Goal: Task Accomplishment & Management: Use online tool/utility

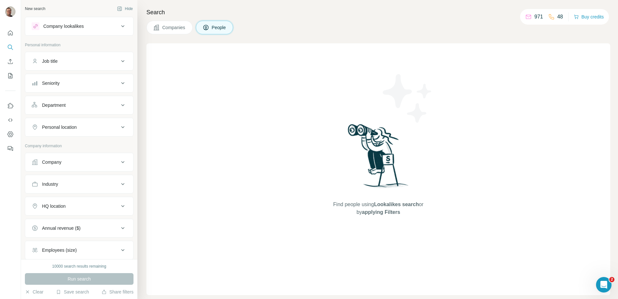
click at [81, 166] on button "Company" at bounding box center [79, 162] width 108 height 16
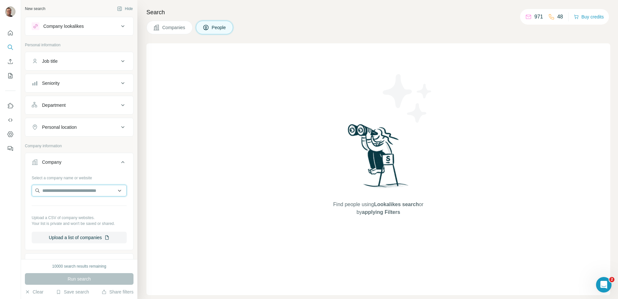
click at [70, 182] on input "text" at bounding box center [79, 191] width 95 height 12
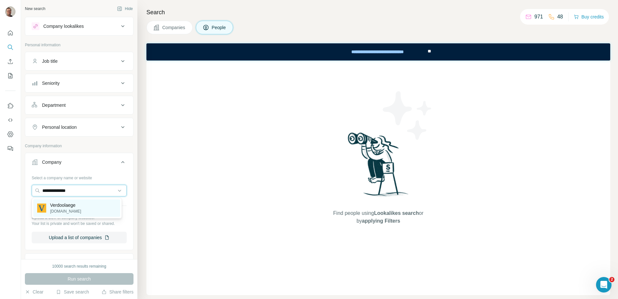
type input "**********"
click at [71, 182] on p "verdoolaege.be" at bounding box center [65, 211] width 31 height 6
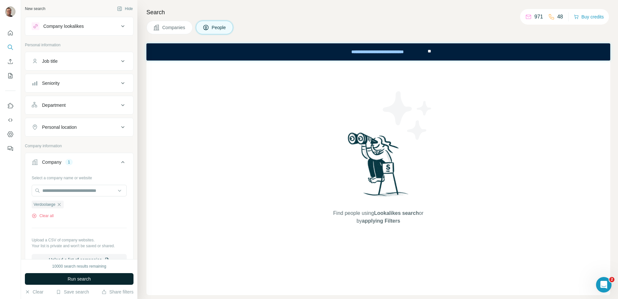
click at [111, 182] on button "Run search" at bounding box center [79, 279] width 109 height 12
click at [185, 29] on span "Companies" at bounding box center [174, 27] width 24 height 6
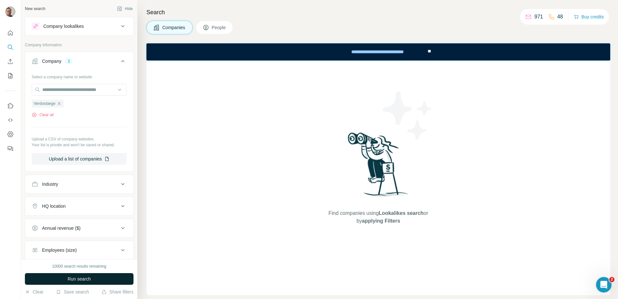
click at [116, 182] on button "Run search" at bounding box center [79, 279] width 109 height 12
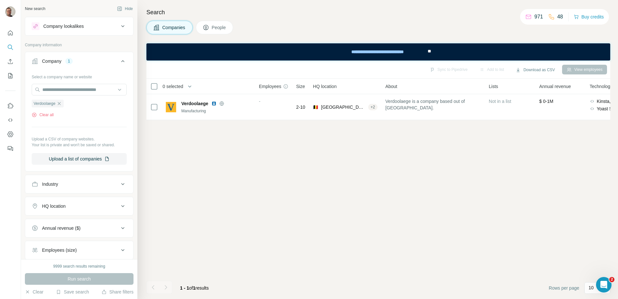
click at [209, 27] on icon at bounding box center [206, 27] width 6 height 6
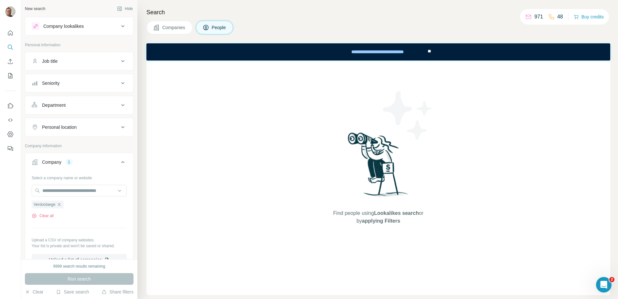
click at [180, 27] on span "Companies" at bounding box center [174, 27] width 24 height 6
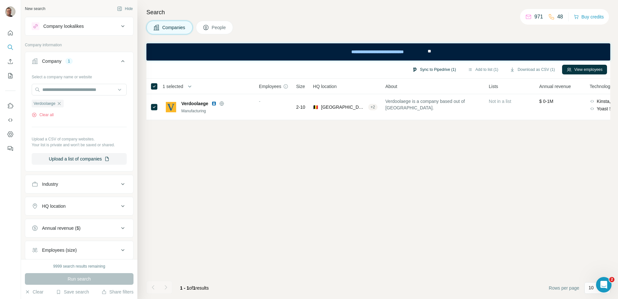
click at [411, 68] on button "Sync to Pipedrive (1)" at bounding box center [434, 70] width 53 height 10
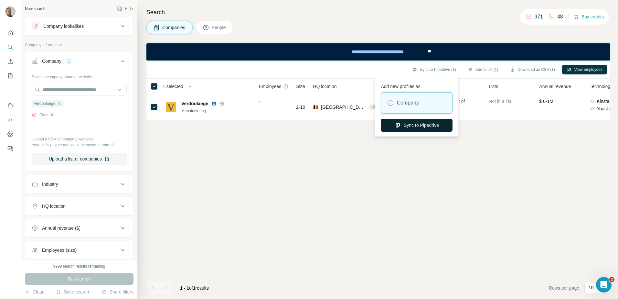
click at [411, 124] on button "Sync to Pipedrive" at bounding box center [417, 125] width 72 height 13
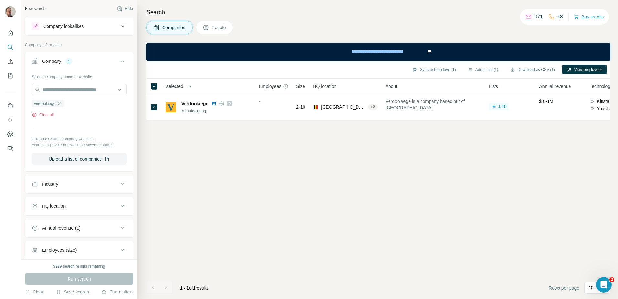
click at [46, 115] on button "Clear all" at bounding box center [43, 115] width 22 height 6
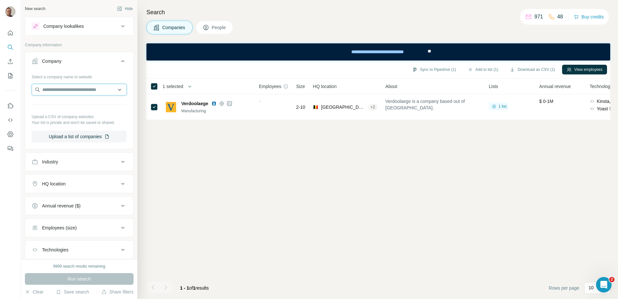
click at [74, 90] on input "text" at bounding box center [79, 90] width 95 height 12
drag, startPoint x: 87, startPoint y: 90, endPoint x: 16, endPoint y: 87, distance: 71.2
click at [16, 87] on div "**********" at bounding box center [309, 149] width 618 height 299
type input "**********"
click at [73, 182] on div "Run search" at bounding box center [79, 279] width 109 height 12
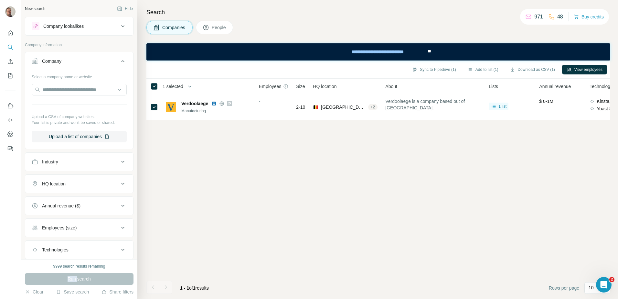
click at [73, 182] on div "Run search" at bounding box center [79, 279] width 109 height 12
click at [60, 94] on input "text" at bounding box center [79, 90] width 95 height 12
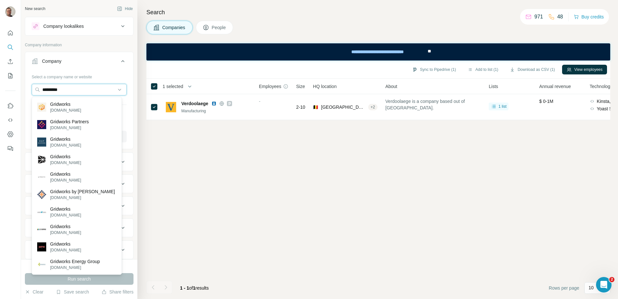
type input "*********"
click at [107, 77] on div "Select a company name or website" at bounding box center [79, 75] width 95 height 8
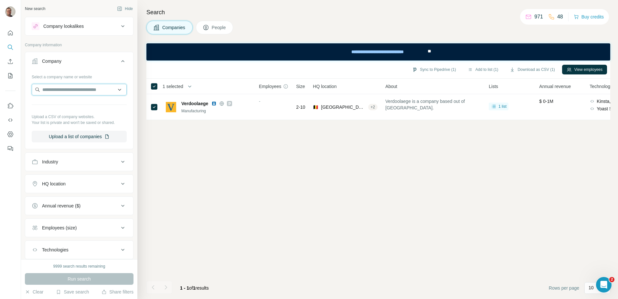
click at [101, 93] on input "text" at bounding box center [79, 90] width 95 height 12
click at [80, 88] on input "*********" at bounding box center [79, 90] width 95 height 12
drag, startPoint x: 73, startPoint y: 89, endPoint x: 39, endPoint y: 91, distance: 33.4
click at [39, 91] on input "*********" at bounding box center [79, 90] width 95 height 12
type input "**********"
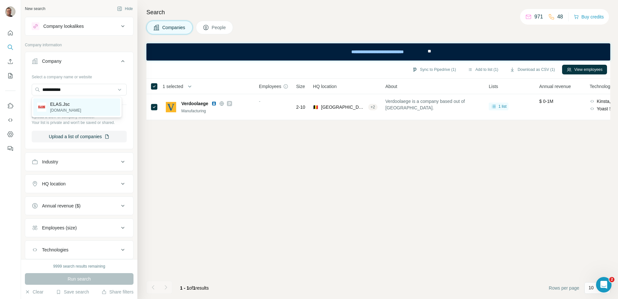
click at [50, 110] on p "[DOMAIN_NAME]" at bounding box center [65, 110] width 31 height 6
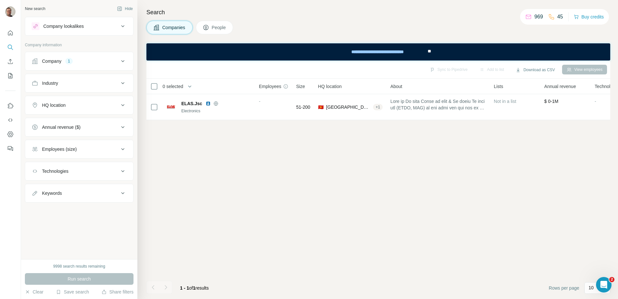
click at [220, 17] on div "Search Companies People Sync to Pipedrive Add to list Download as CSV View empl…" at bounding box center [377, 149] width 481 height 299
click at [220, 22] on button "People" at bounding box center [215, 28] width 38 height 14
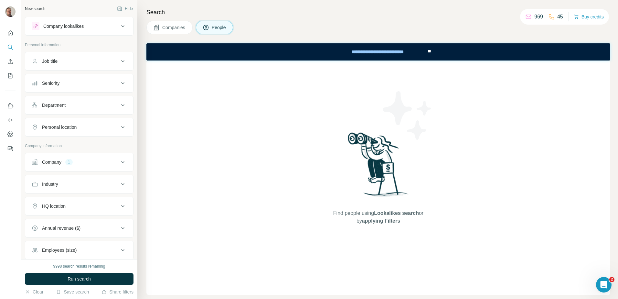
click at [188, 29] on button "Companies" at bounding box center [169, 28] width 46 height 14
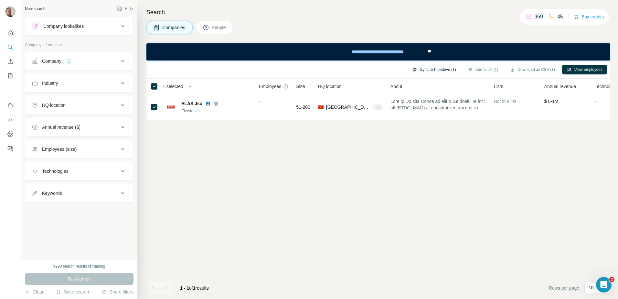
click at [438, 72] on button "Sync to Pipedrive (1)" at bounding box center [434, 70] width 53 height 10
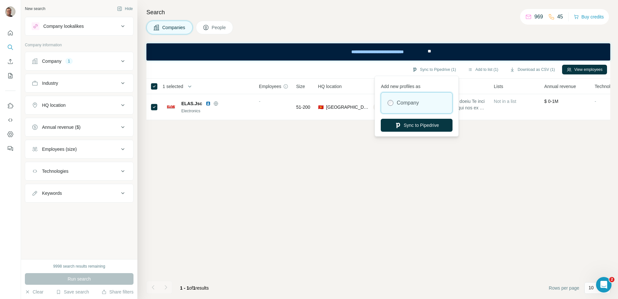
click at [422, 127] on button "Sync to Pipedrive" at bounding box center [417, 125] width 72 height 13
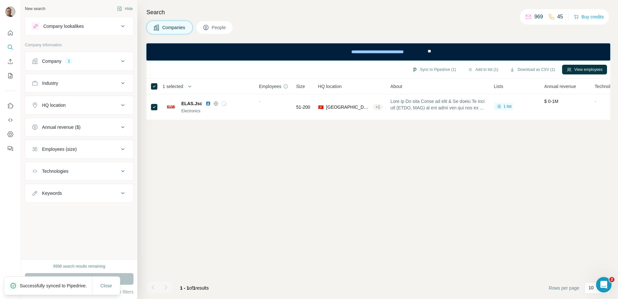
click at [209, 25] on icon at bounding box center [206, 27] width 6 height 6
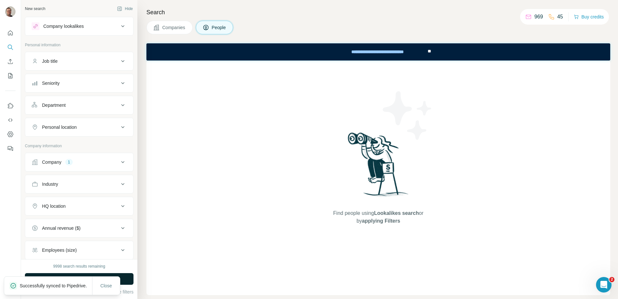
click at [131, 282] on button "Run search" at bounding box center [79, 279] width 109 height 12
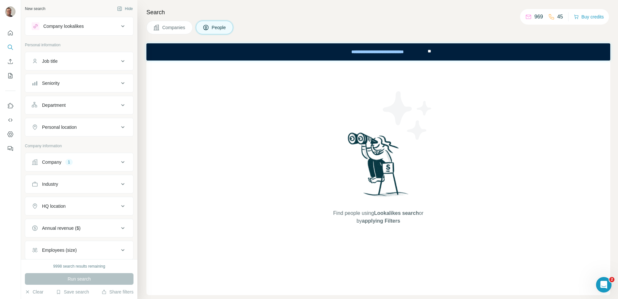
click at [82, 162] on div "Company 1" at bounding box center [75, 162] width 87 height 6
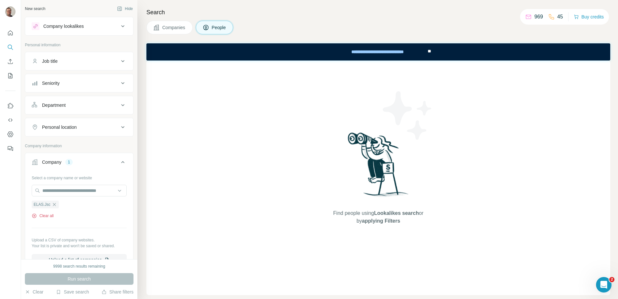
click at [52, 217] on button "Clear all" at bounding box center [43, 216] width 22 height 6
click at [62, 191] on input "text" at bounding box center [79, 191] width 95 height 12
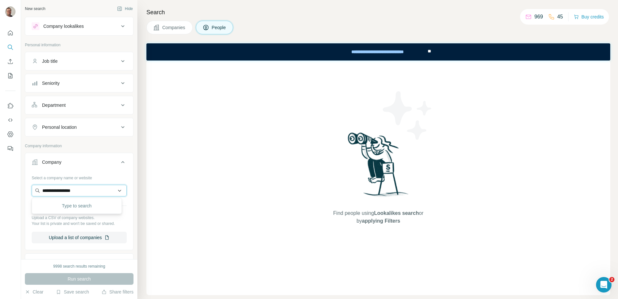
type input "**********"
click at [59, 213] on p "[DOMAIN_NAME]" at bounding box center [65, 211] width 31 height 6
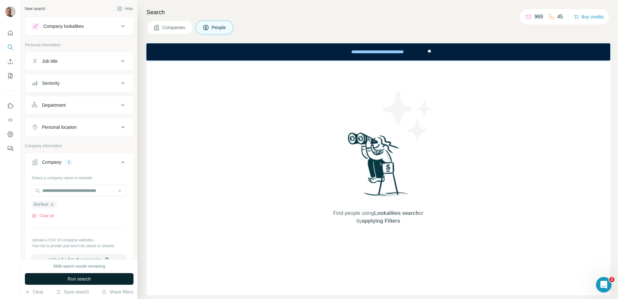
click at [100, 277] on button "Run search" at bounding box center [79, 279] width 109 height 12
click at [166, 25] on span "Companies" at bounding box center [174, 27] width 24 height 6
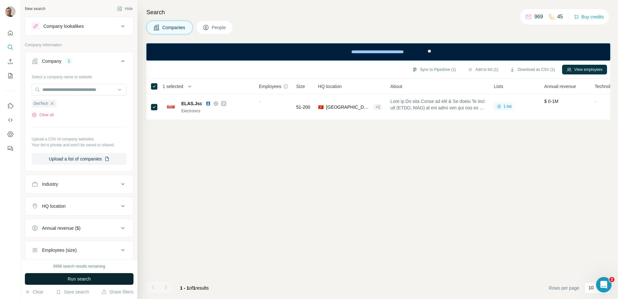
click at [86, 278] on span "Run search" at bounding box center [79, 278] width 23 height 6
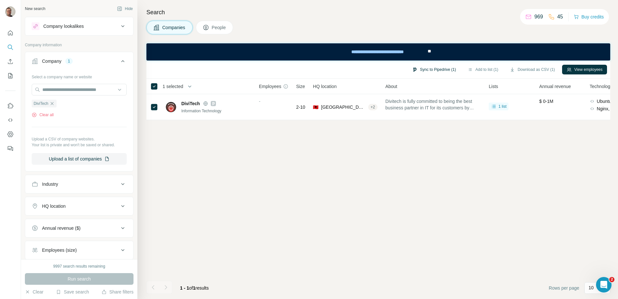
click at [430, 71] on button "Sync to Pipedrive (1)" at bounding box center [434, 70] width 53 height 10
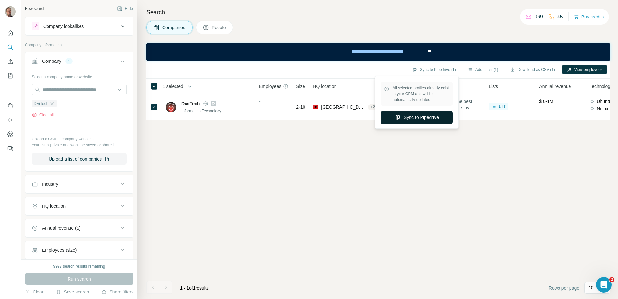
click at [417, 115] on button "Sync to Pipedrive" at bounding box center [417, 117] width 72 height 13
click at [221, 24] on span "People" at bounding box center [219, 27] width 15 height 6
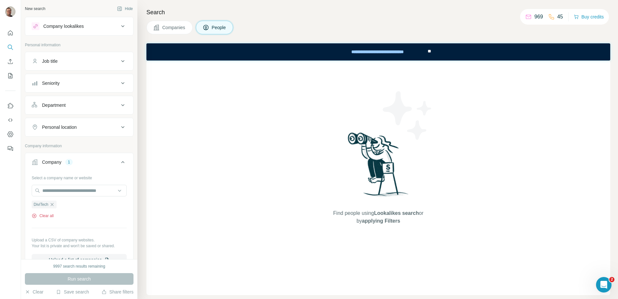
click at [51, 214] on button "Clear all" at bounding box center [43, 216] width 22 height 6
